Goal: Transaction & Acquisition: Download file/media

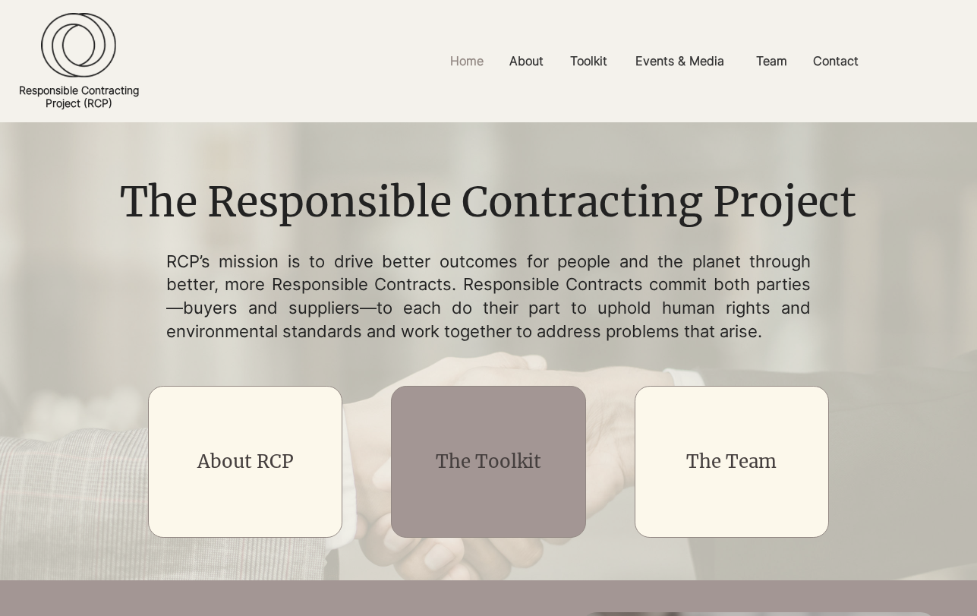
click at [472, 465] on link "The Toolkit" at bounding box center [489, 461] width 106 height 24
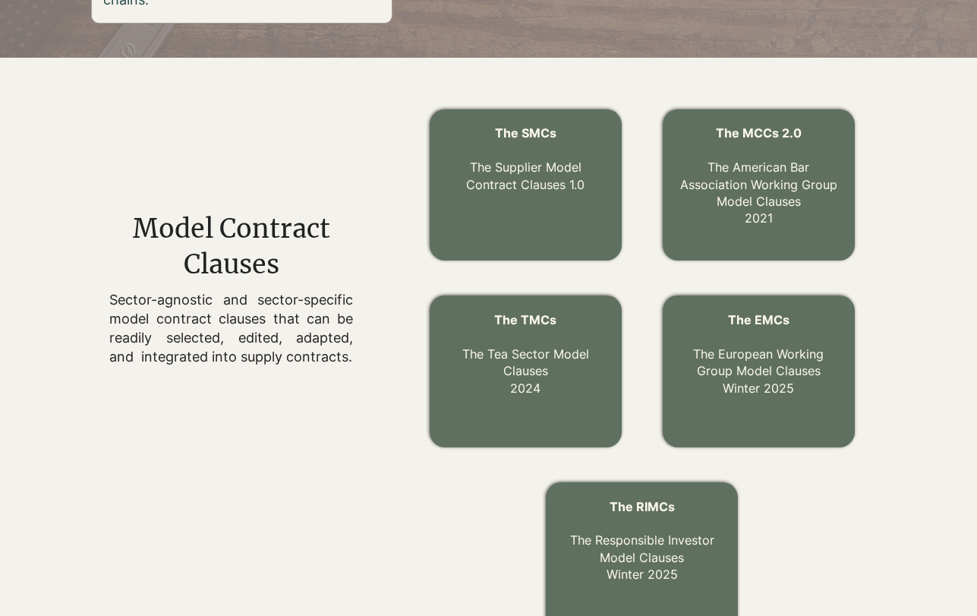
scroll to position [447, 0]
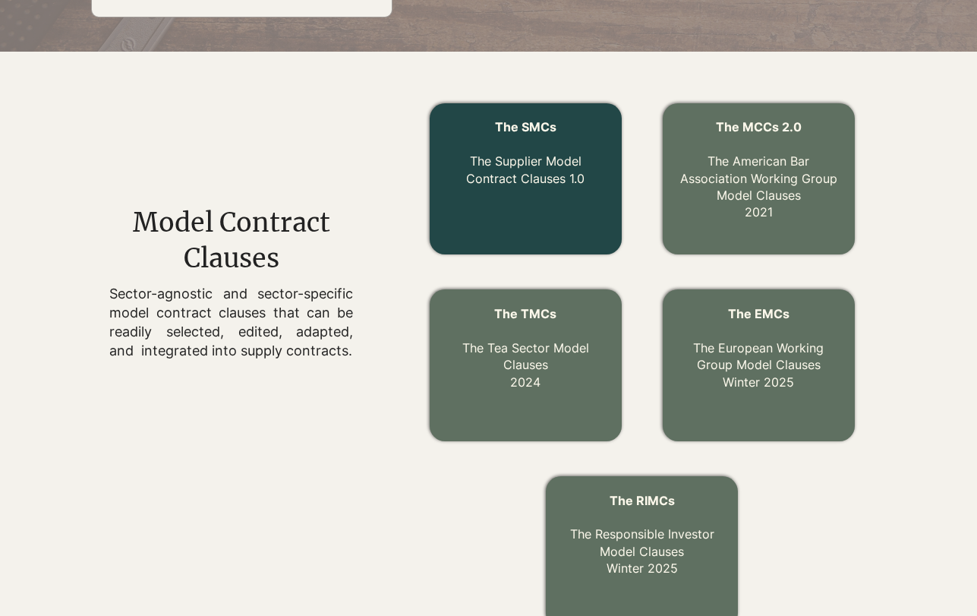
click at [511, 200] on div at bounding box center [526, 179] width 192 height 152
click at [512, 185] on link "The Supplier Model Contract Clauses 1.0" at bounding box center [525, 169] width 118 height 32
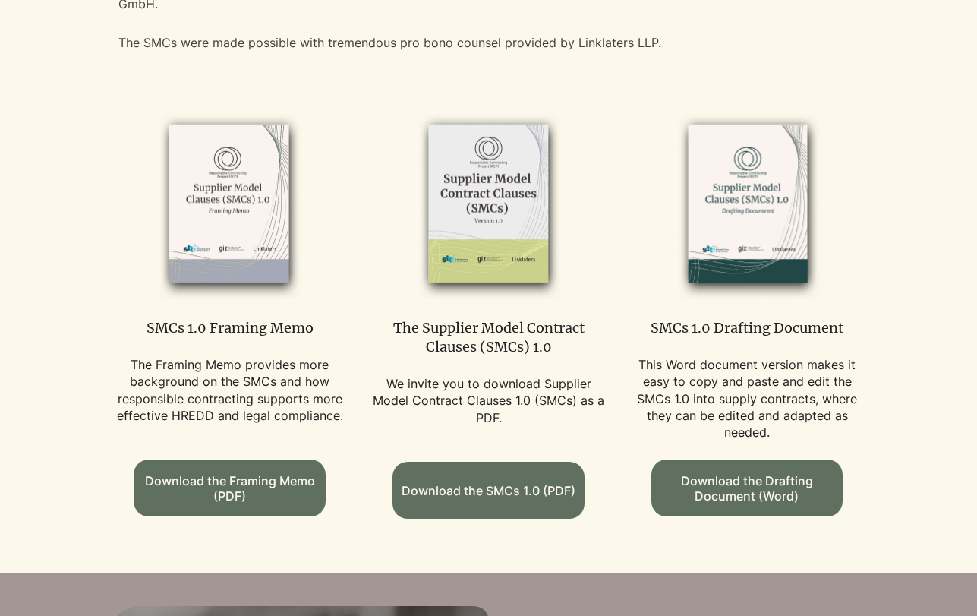
scroll to position [823, 0]
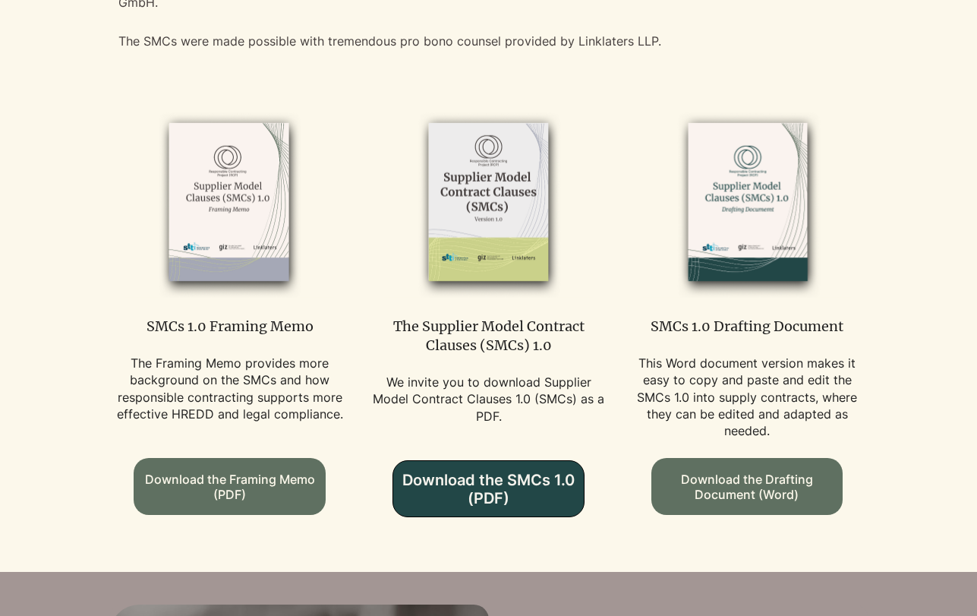
click at [462, 471] on span "Download the SMCs 1.0 (PDF)" at bounding box center [488, 489] width 191 height 36
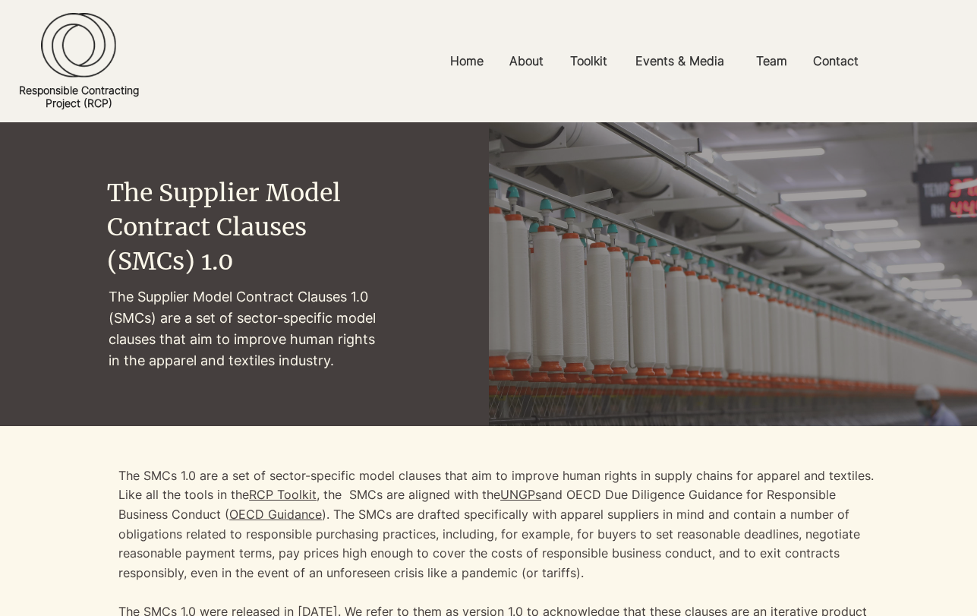
scroll to position [0, 0]
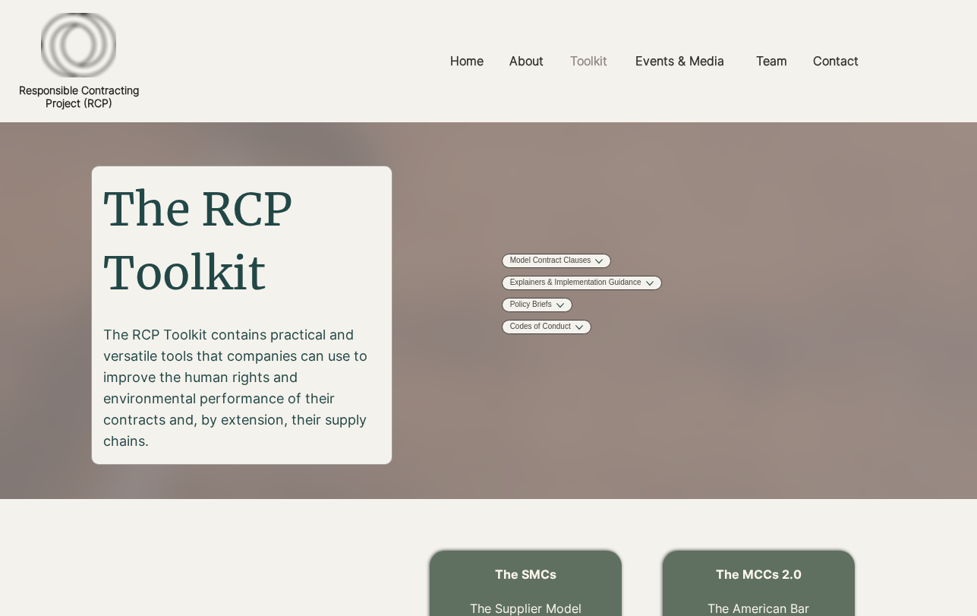
scroll to position [447, 0]
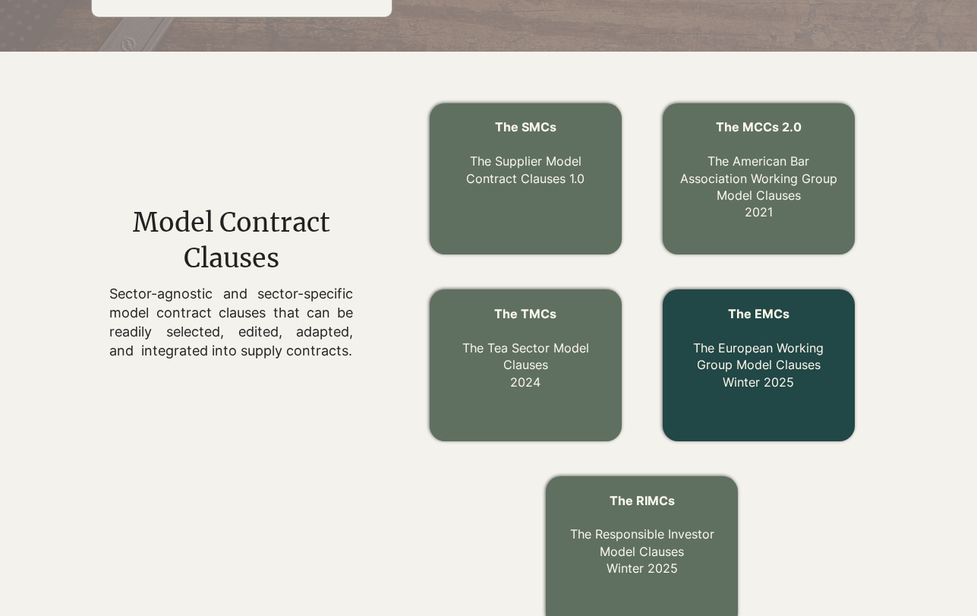
click at [763, 358] on link "The EMCs The European Working Group Model Clauses Winter 2025" at bounding box center [758, 348] width 131 height 84
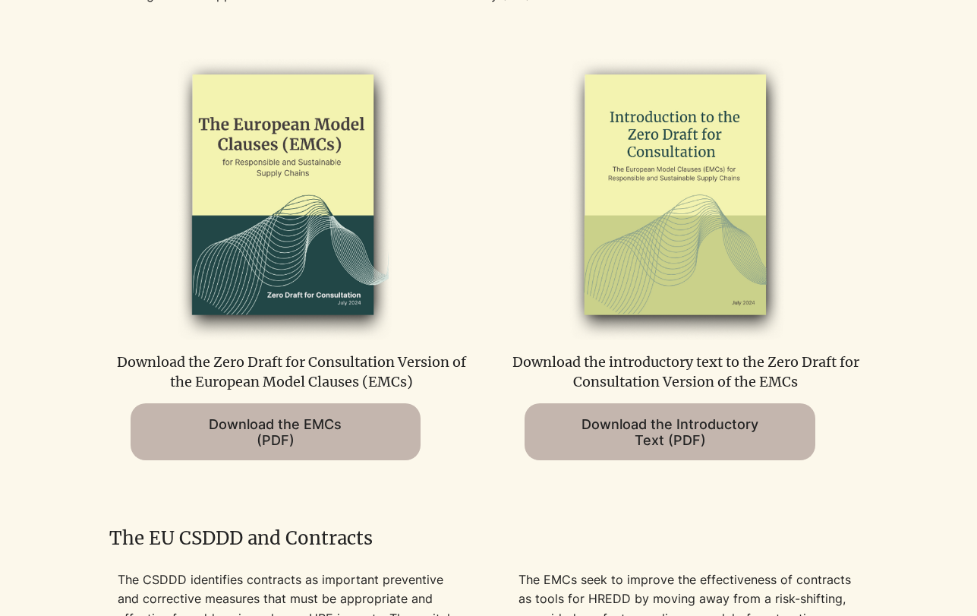
scroll to position [721, 0]
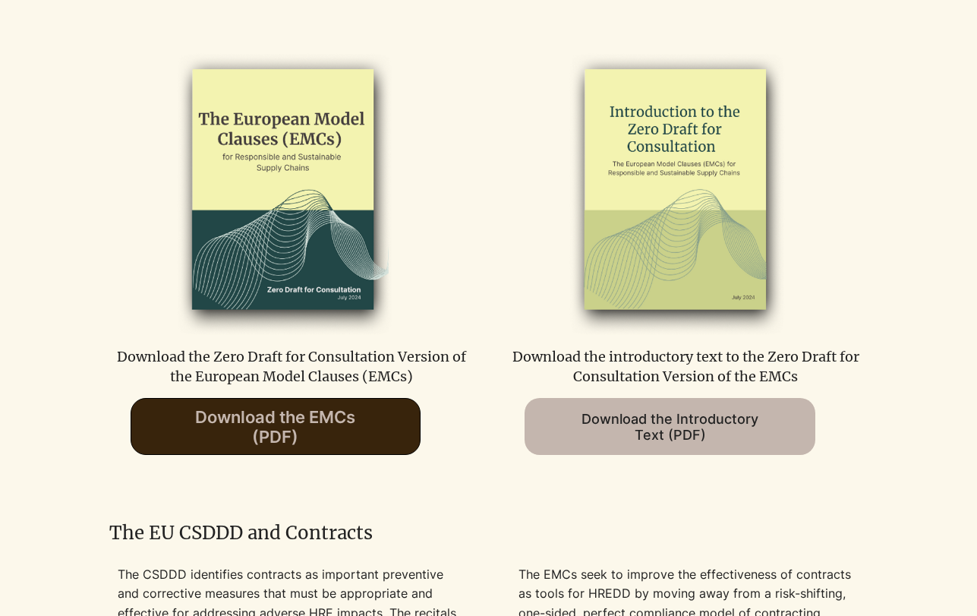
click at [345, 441] on span "Download the EMCs (PDF)" at bounding box center [275, 426] width 160 height 39
